Goal: Information Seeking & Learning: Learn about a topic

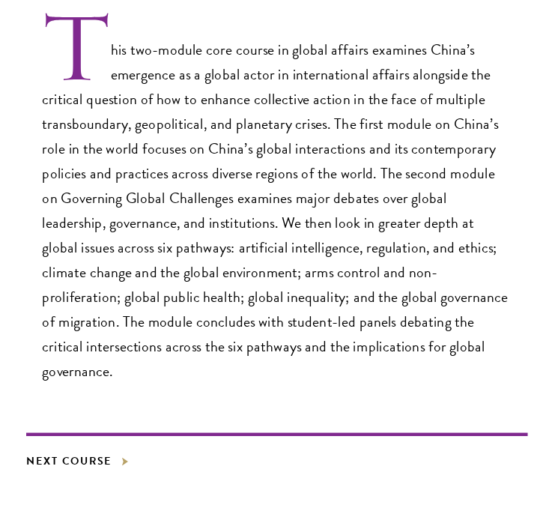
scroll to position [454, 0]
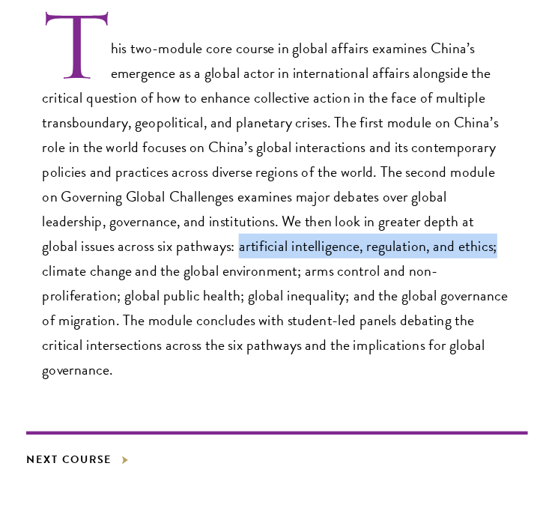
drag, startPoint x: 171, startPoint y: 267, endPoint x: 401, endPoint y: 270, distance: 229.8
click at [401, 270] on p "This two-module core course in global affairs examines China’s emergence as a g…" at bounding box center [273, 224] width 427 height 336
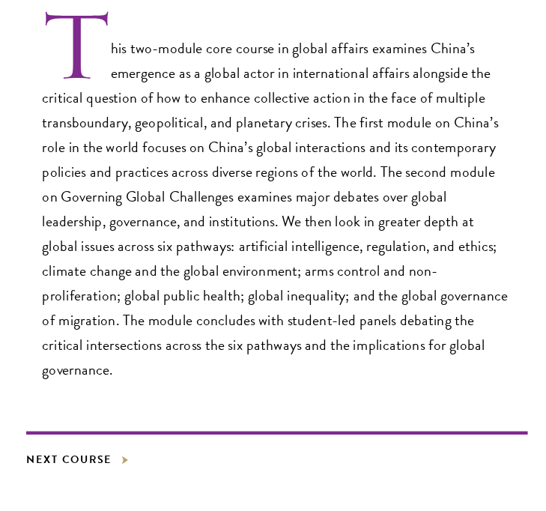
click at [258, 321] on p "This two-module core course in global affairs examines China’s emergence as a g…" at bounding box center [273, 224] width 427 height 336
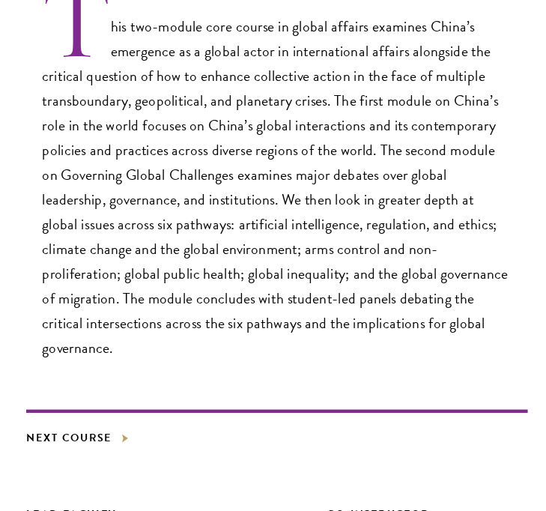
scroll to position [475, 0]
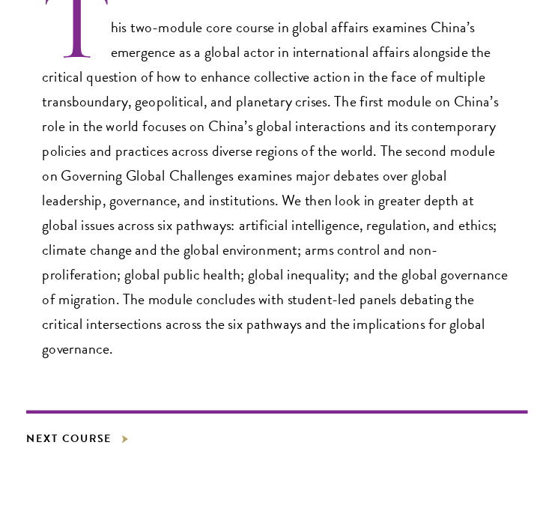
click at [362, 345] on p "This two-module core course in global affairs examines China’s emergence as a g…" at bounding box center [273, 205] width 427 height 336
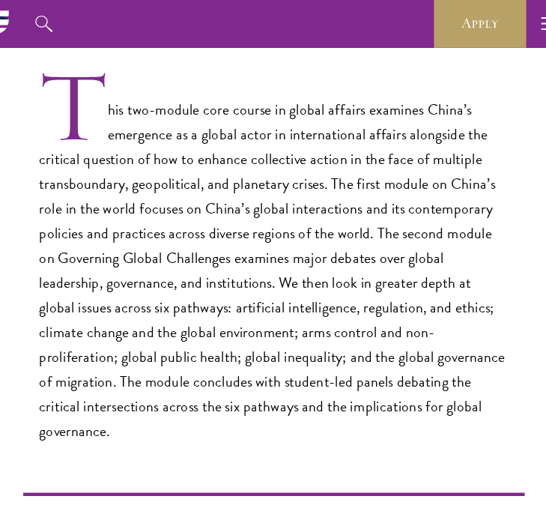
scroll to position [443, 0]
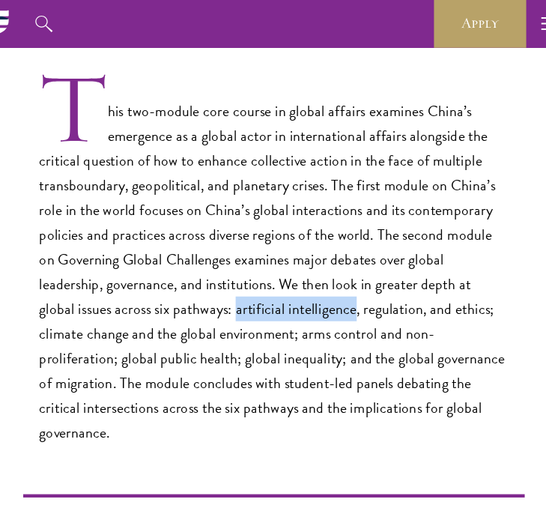
drag, startPoint x: 168, startPoint y: 280, endPoint x: 277, endPoint y: 281, distance: 109.3
click at [277, 281] on p "This two-module core course in global affairs examines China’s emergence as a g…" at bounding box center [273, 236] width 427 height 336
copy p "artificial intelligence"
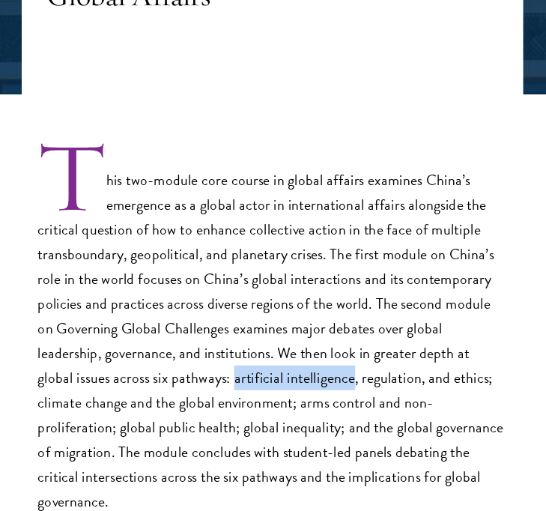
scroll to position [336, 0]
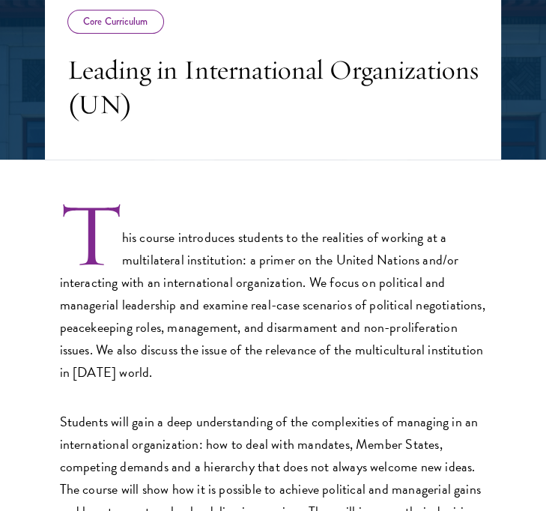
scroll to position [308, 0]
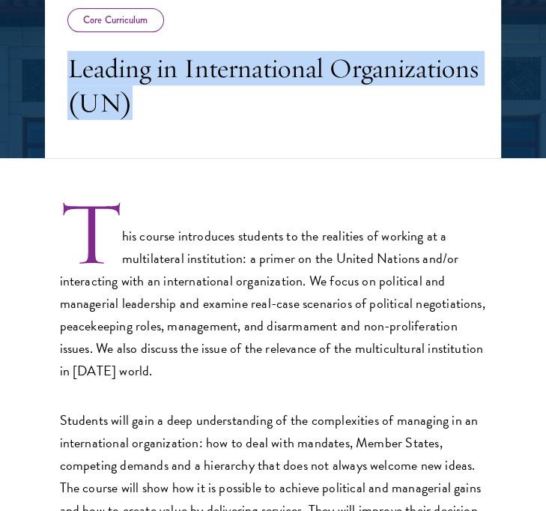
drag, startPoint x: 70, startPoint y: 64, endPoint x: 176, endPoint y: 119, distance: 119.9
click at [176, 119] on header "Core Curriculum Leading in International Organizations (UN)" at bounding box center [273, 68] width 456 height 180
copy h3 "Leading in International Organizations (UN)"
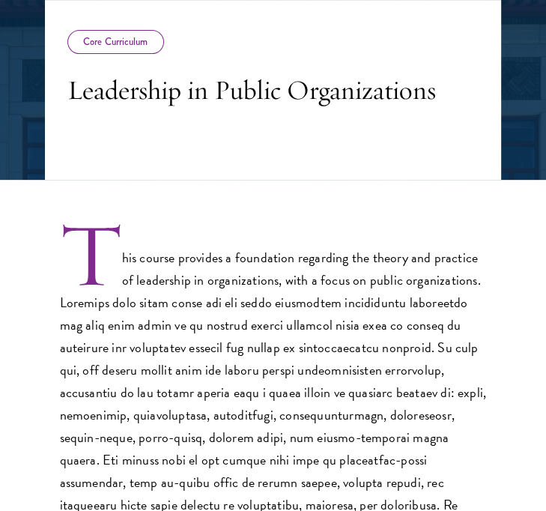
scroll to position [311, 0]
